Goal: Task Accomplishment & Management: Manage account settings

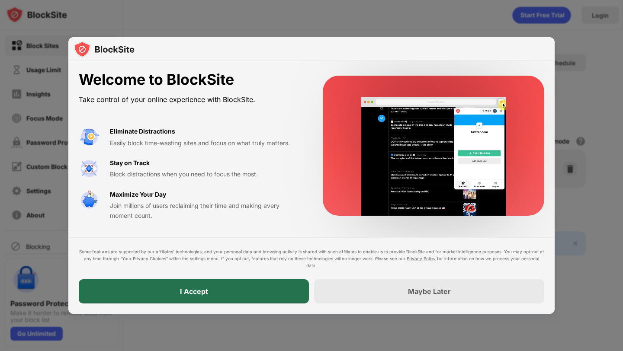
click at [240, 292] on div "I Accept" at bounding box center [194, 291] width 230 height 24
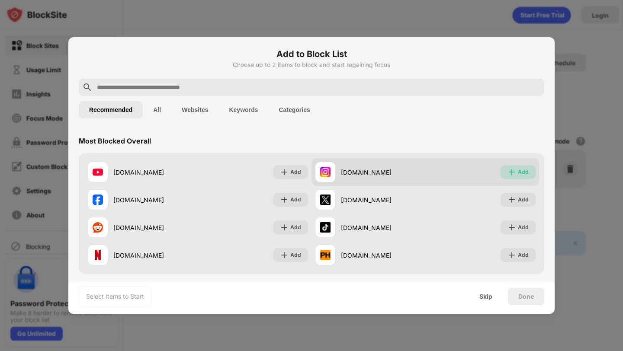
click at [509, 173] on img at bounding box center [511, 172] width 9 height 9
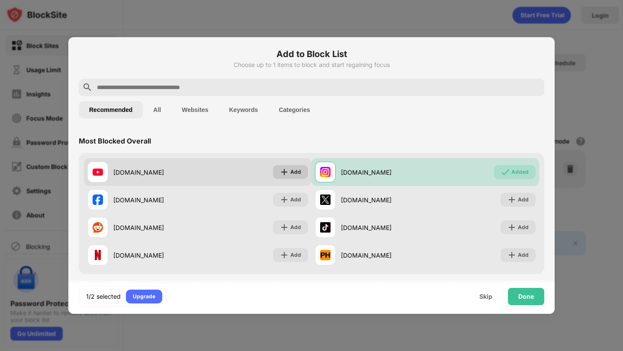
click at [299, 173] on div "Add" at bounding box center [295, 172] width 11 height 9
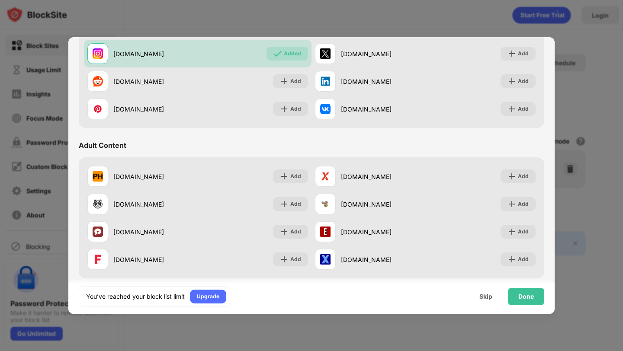
scroll to position [292, 0]
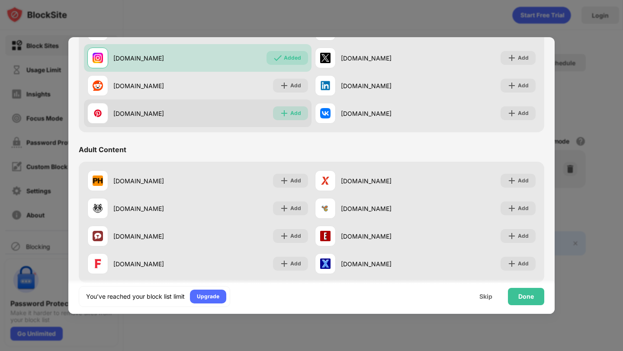
click at [288, 111] on img at bounding box center [284, 113] width 9 height 9
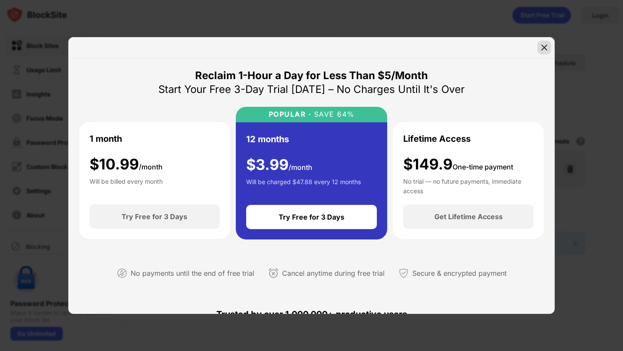
click at [542, 47] on img at bounding box center [544, 47] width 9 height 9
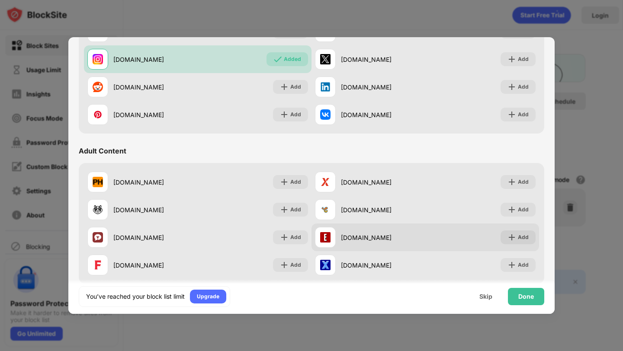
scroll to position [282, 0]
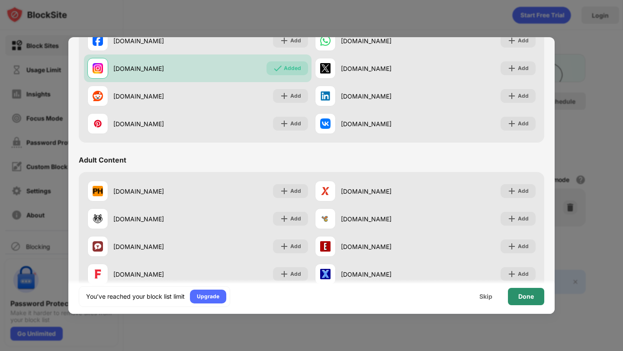
click at [522, 301] on div "Done" at bounding box center [526, 296] width 36 height 17
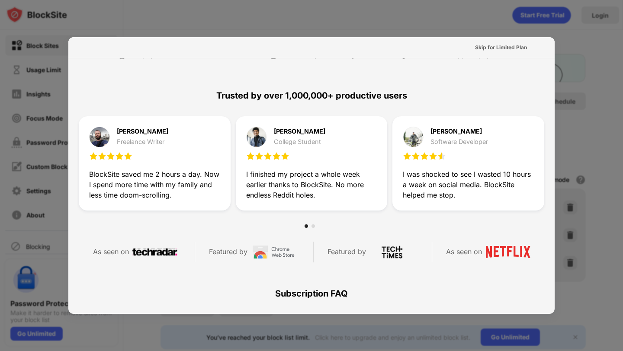
scroll to position [0, 0]
click at [313, 225] on div at bounding box center [311, 226] width 465 height 10
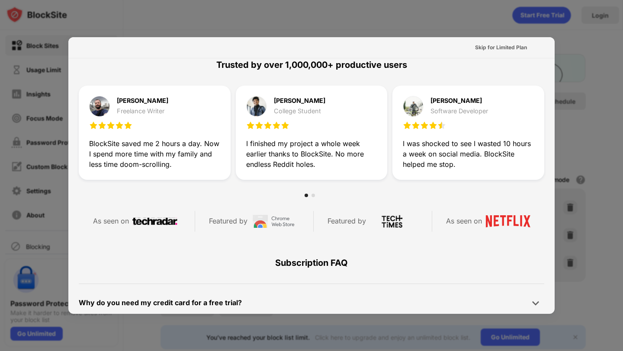
scroll to position [230, 0]
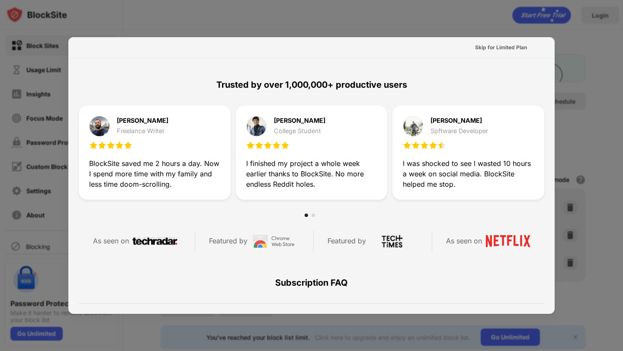
click at [592, 136] on div at bounding box center [311, 175] width 623 height 351
click at [491, 42] on div "Skip for Limited Plan" at bounding box center [501, 48] width 66 height 14
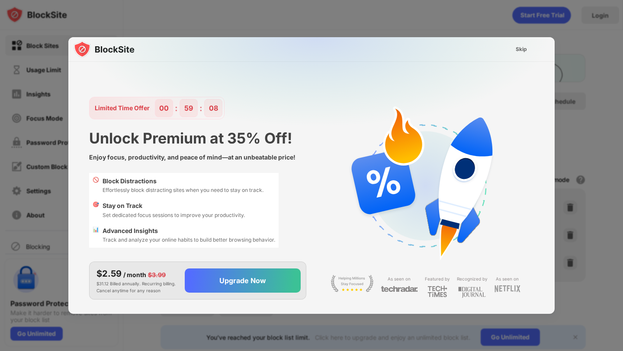
scroll to position [0, 0]
click at [531, 50] on div "Skip" at bounding box center [521, 49] width 25 height 14
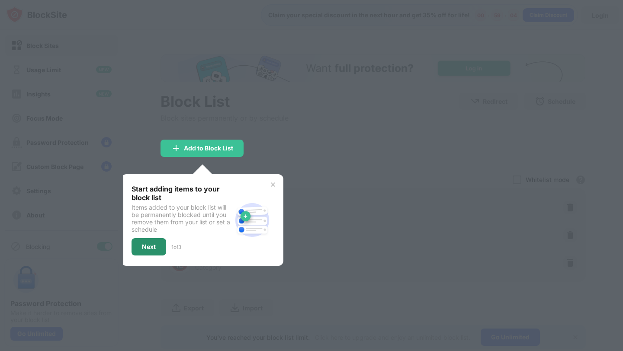
click at [143, 244] on div "Next" at bounding box center [149, 247] width 14 height 7
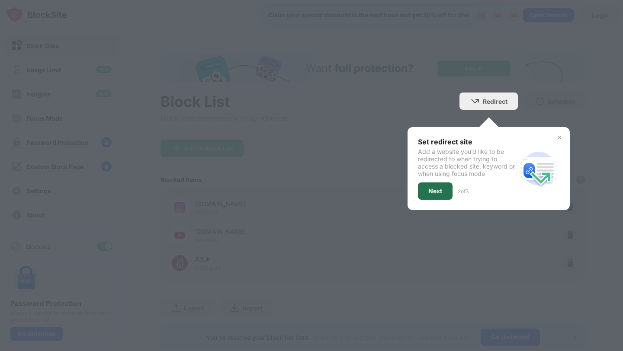
click at [447, 190] on div "Next" at bounding box center [435, 191] width 35 height 17
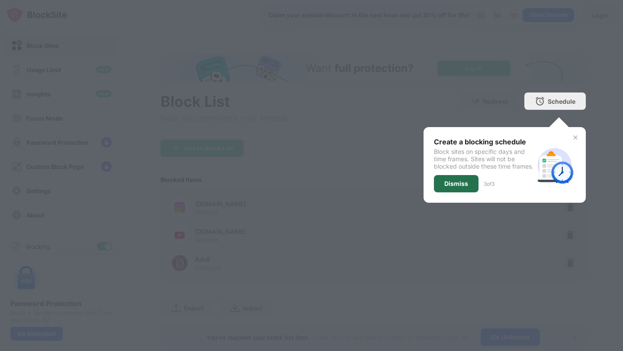
click at [454, 187] on div "Dismiss" at bounding box center [456, 183] width 24 height 7
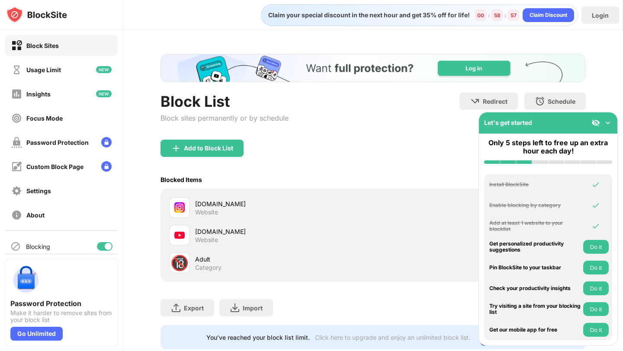
click at [609, 122] on img at bounding box center [607, 123] width 9 height 9
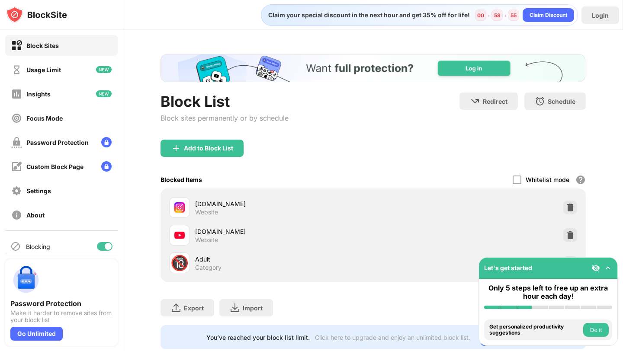
scroll to position [22, 0]
